Goal: Check status: Check status

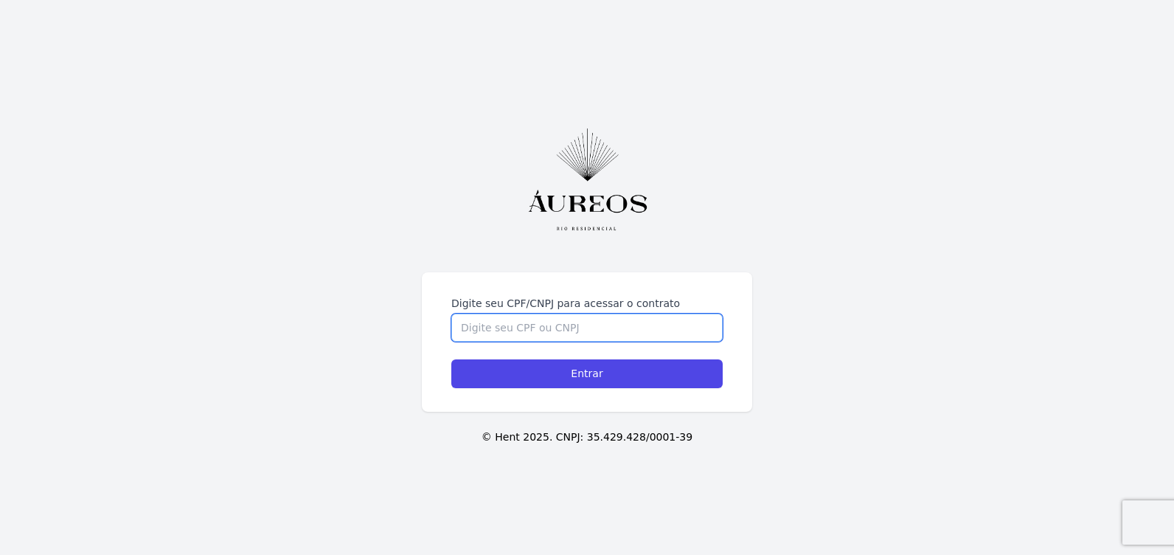
click at [569, 329] on input "Digite seu CPF/CNPJ para acessar o contrato" at bounding box center [586, 327] width 271 height 28
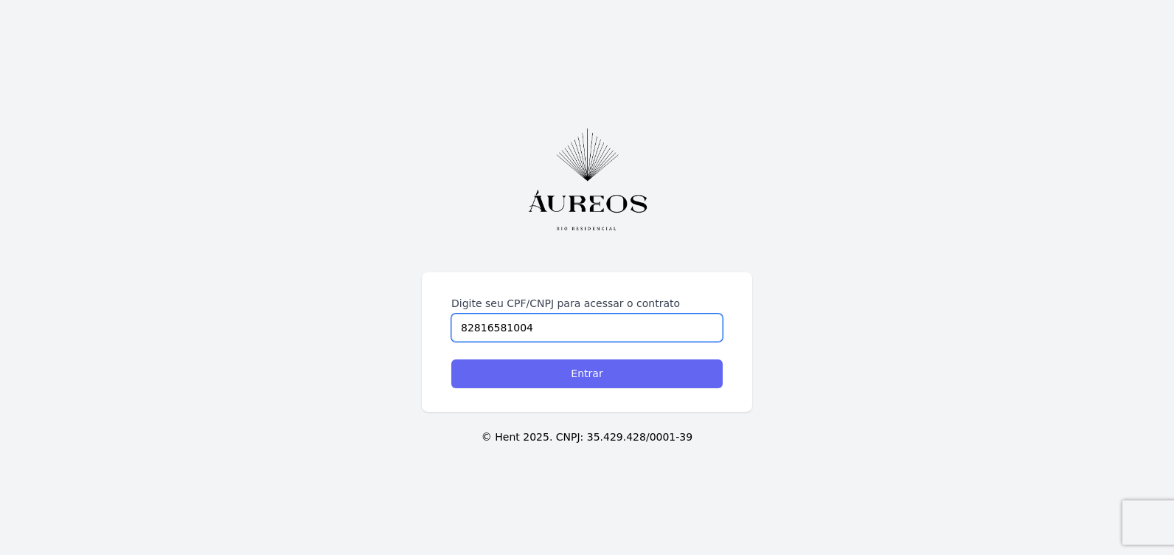
type input "82816581004"
click at [587, 378] on input "Entrar" at bounding box center [586, 373] width 271 height 29
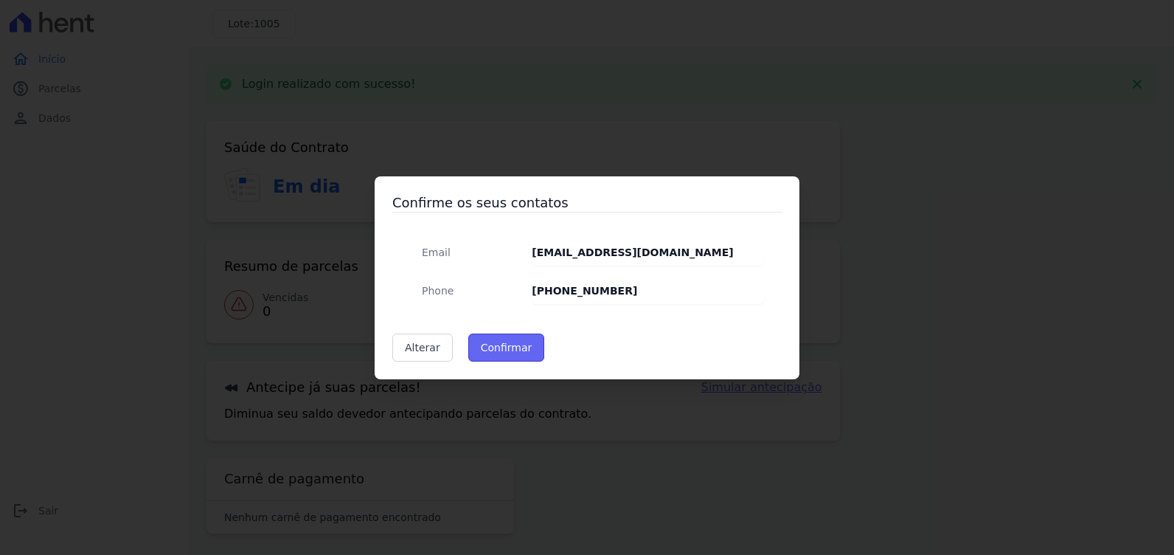
click at [499, 348] on button "Confirmar" at bounding box center [506, 347] width 77 height 28
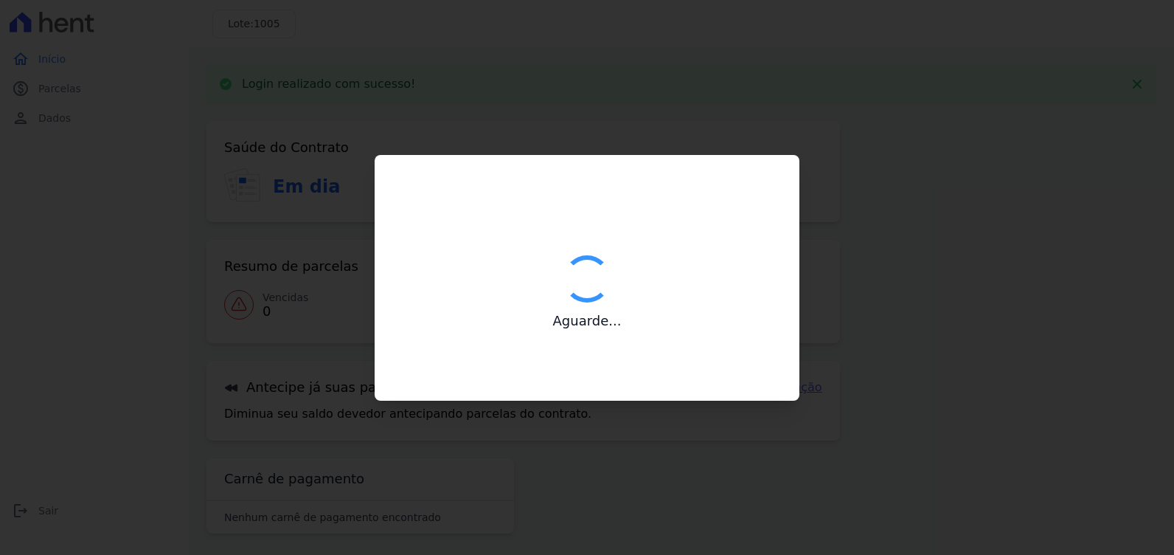
type input "Contatos confirmados com sucesso."
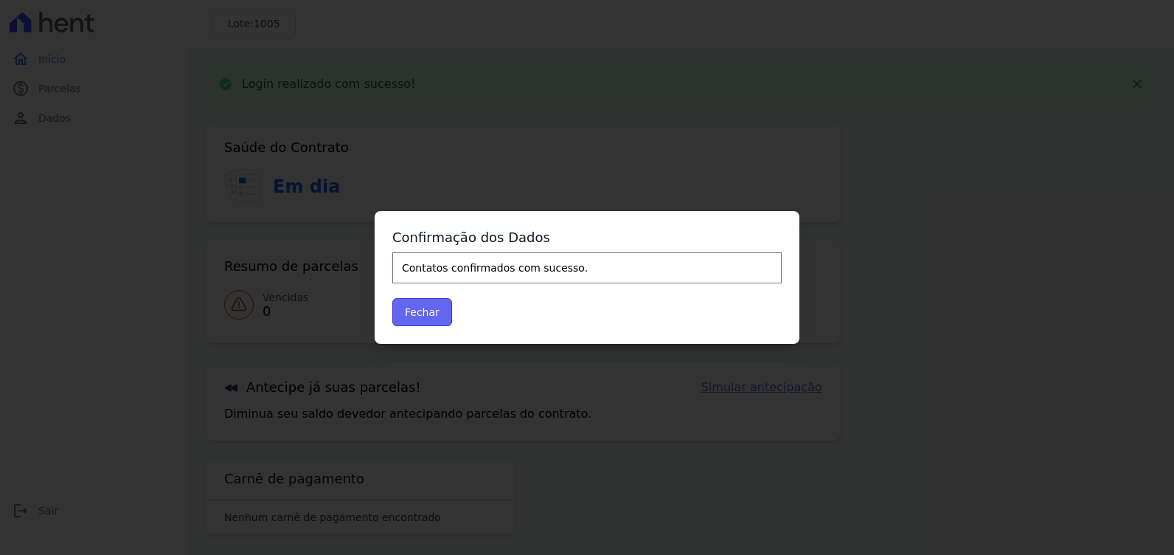
click at [429, 312] on button "Fechar" at bounding box center [422, 312] width 60 height 28
